Goal: Task Accomplishment & Management: Use online tool/utility

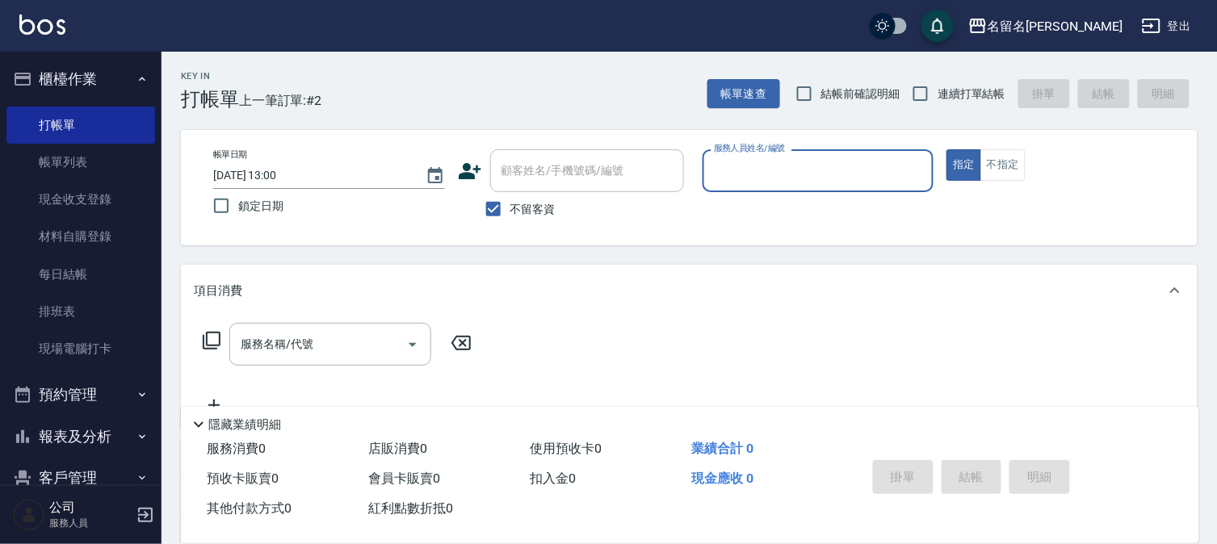
click at [744, 179] on input "服務人員姓名/編號" at bounding box center [818, 171] width 217 height 28
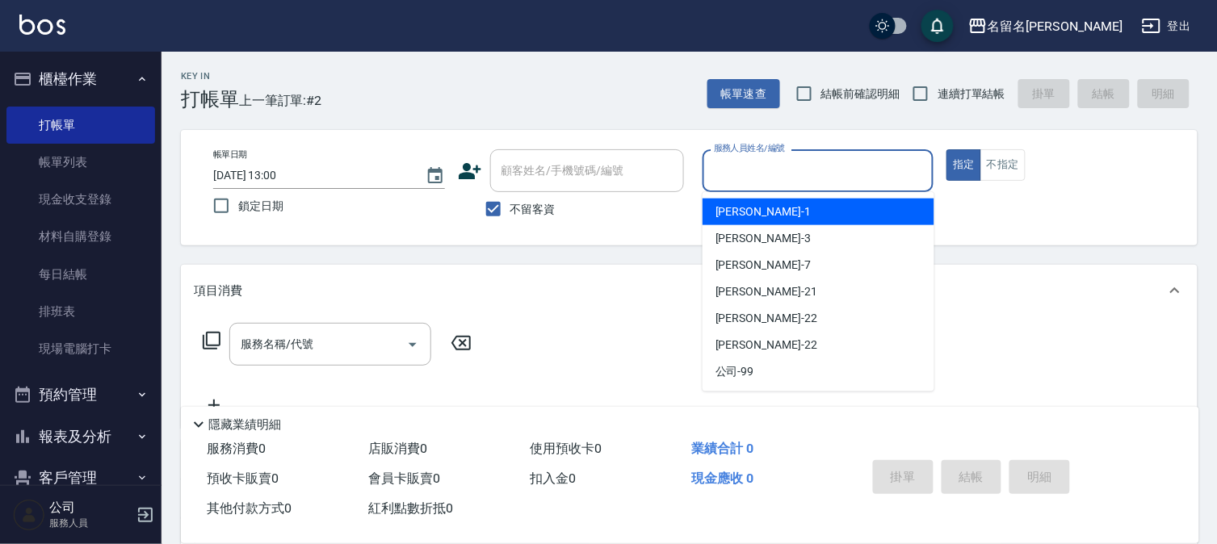
click at [759, 216] on span "[PERSON_NAME]-1" at bounding box center [762, 211] width 95 height 17
type input "[PERSON_NAME]-1"
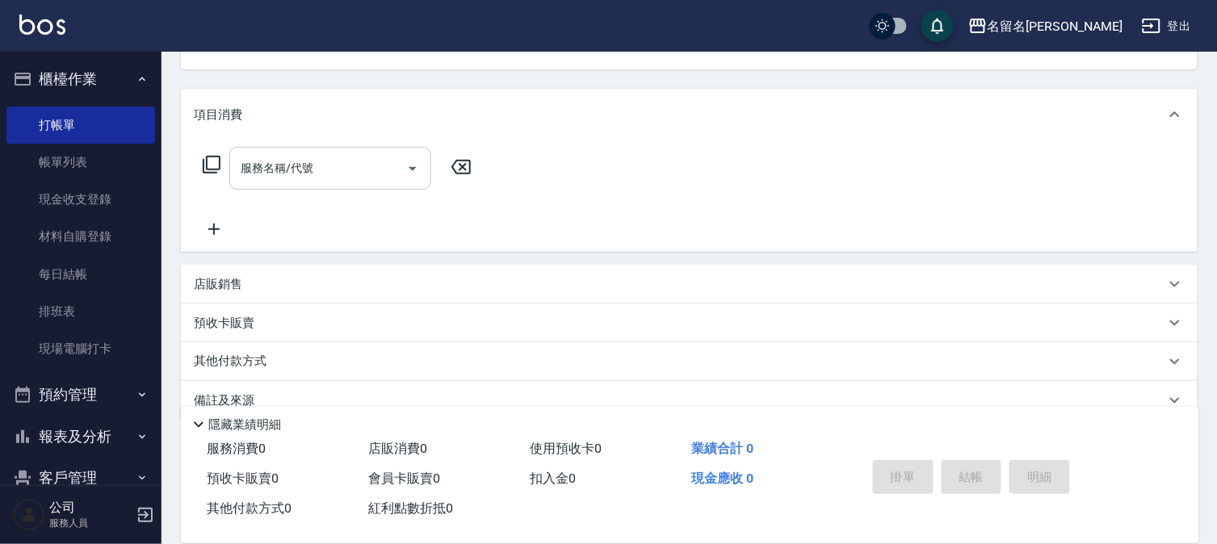
scroll to position [179, 0]
click at [237, 157] on input "服務名稱/代號" at bounding box center [318, 165] width 163 height 28
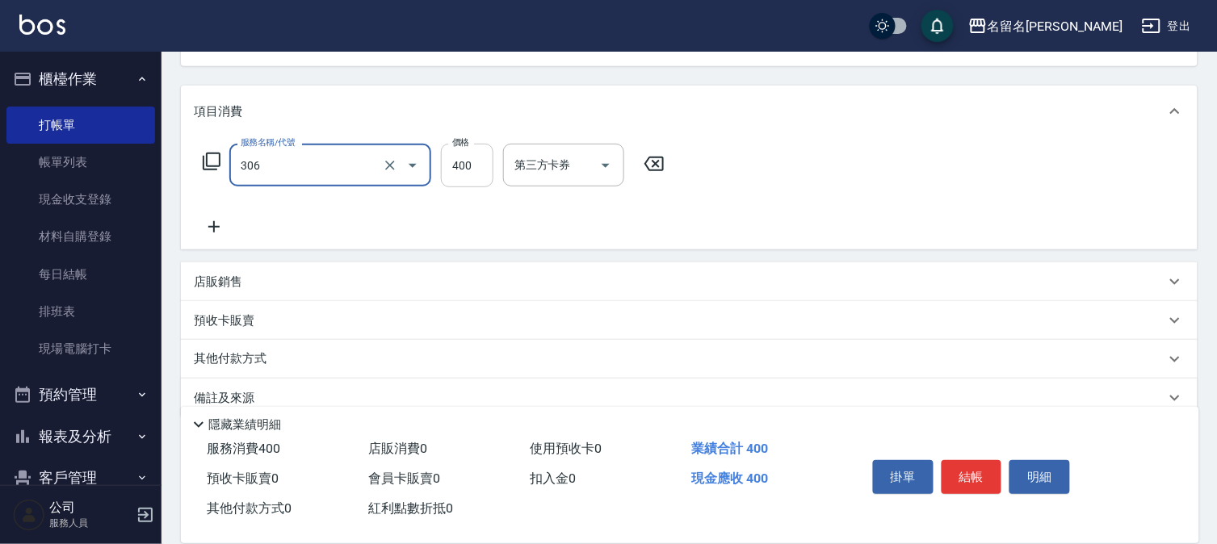
type input "單剪(306)"
click at [456, 166] on input "400" at bounding box center [467, 166] width 52 height 44
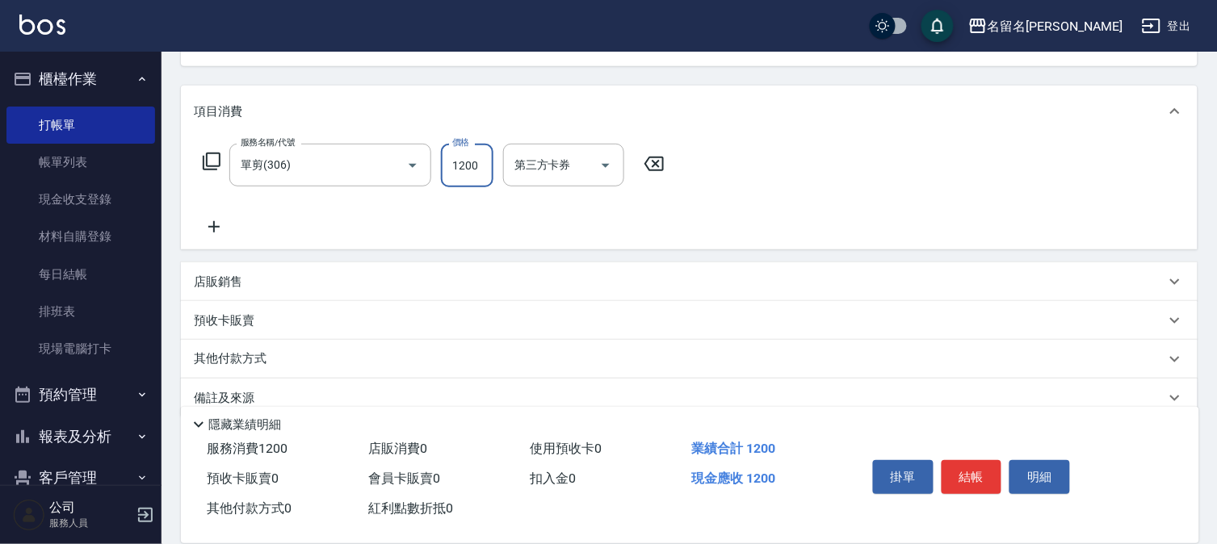
type input "1200"
click at [215, 233] on icon at bounding box center [214, 226] width 40 height 19
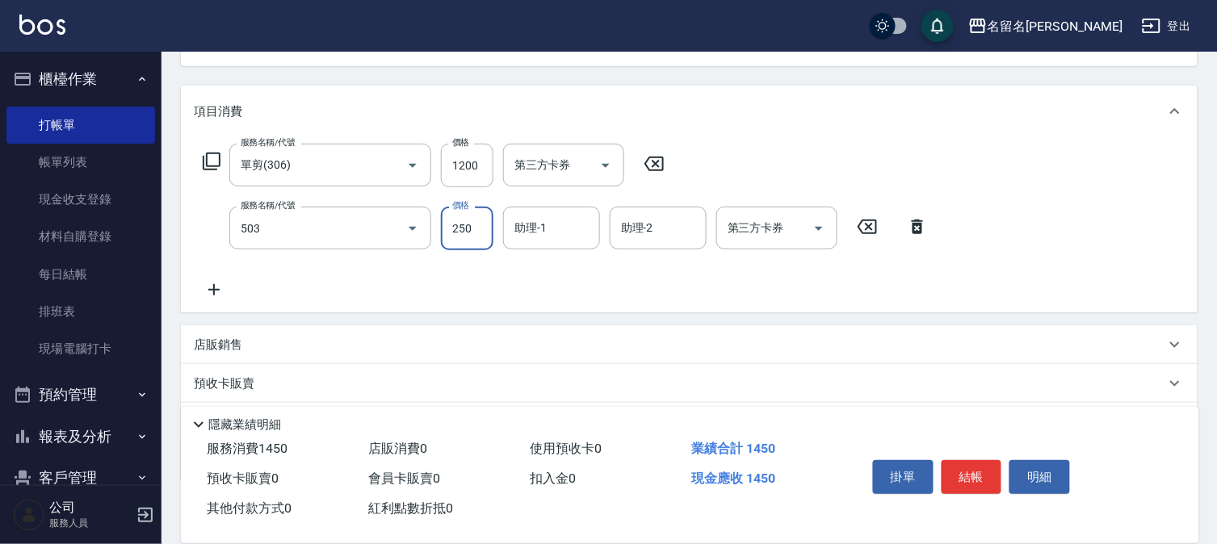
type input "指定洗髮(503)"
click at [473, 233] on input "250" at bounding box center [467, 229] width 52 height 44
type input "350"
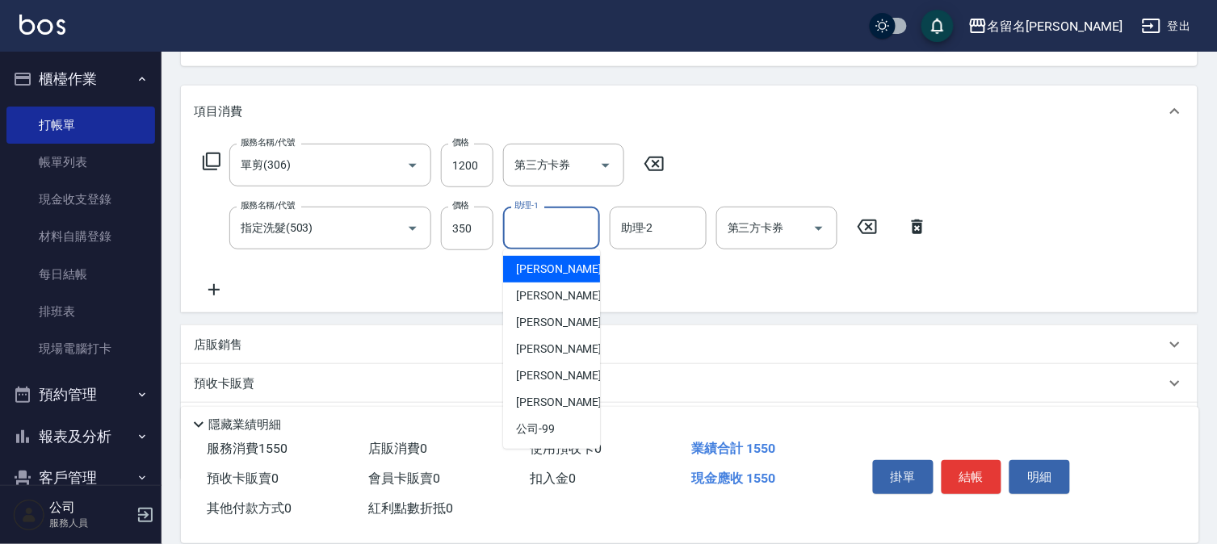
click at [538, 233] on input "助理-1" at bounding box center [551, 228] width 82 height 28
click at [544, 270] on span "[PERSON_NAME]-1" at bounding box center [563, 269] width 95 height 17
type input "[PERSON_NAME]-1"
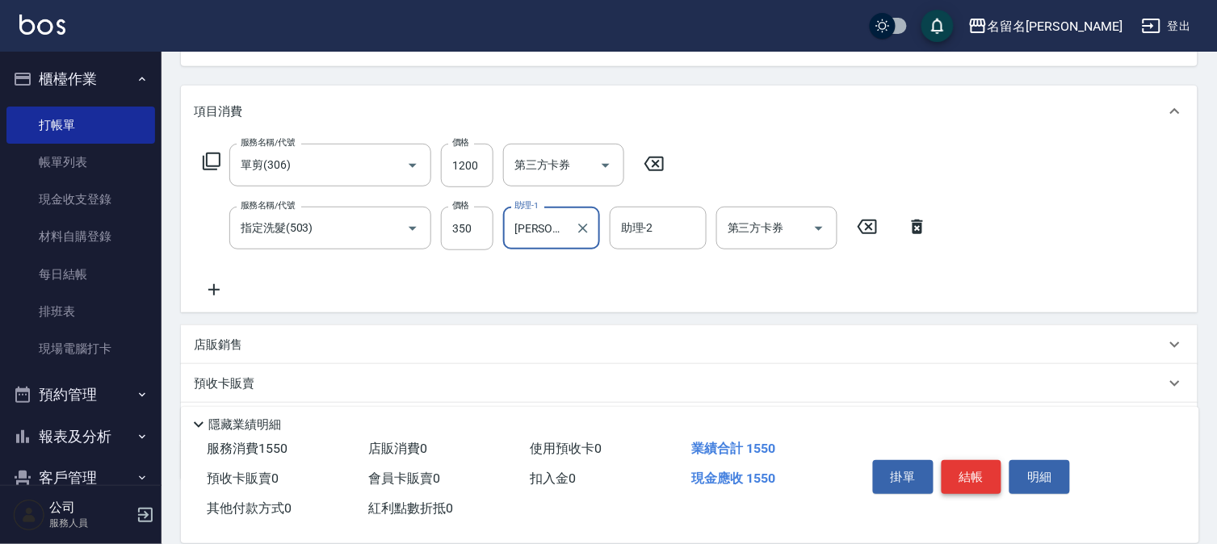
click at [971, 474] on button "結帳" at bounding box center [971, 477] width 61 height 34
